Goal: Information Seeking & Learning: Learn about a topic

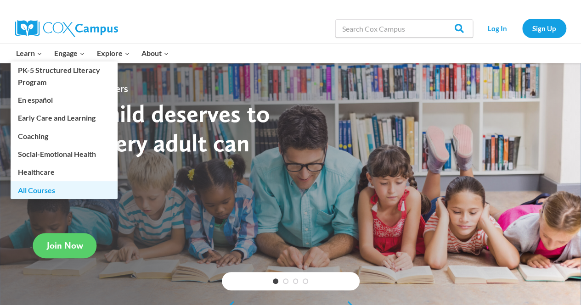
click at [37, 190] on link "All Courses" at bounding box center [64, 189] width 107 height 17
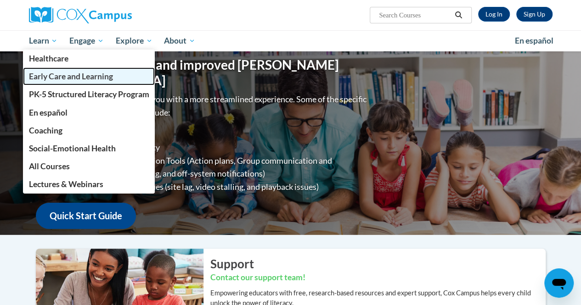
click at [68, 74] on span "Early Care and Learning" at bounding box center [70, 77] width 84 height 10
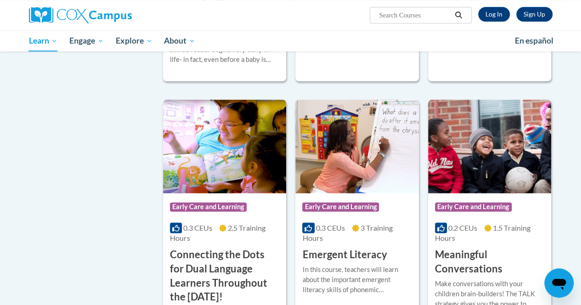
scroll to position [475, 0]
